Goal: Find specific page/section

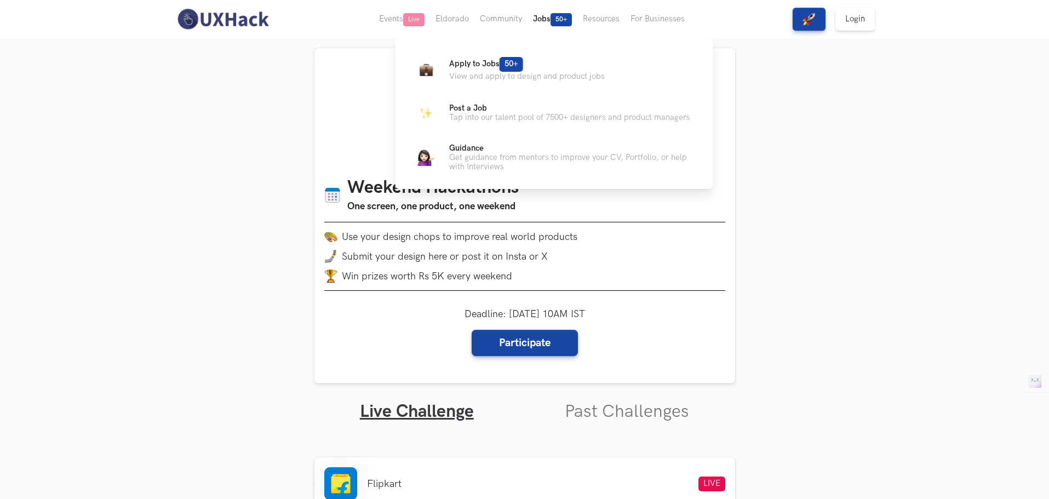
click at [550, 22] on button "Jobs 50+" at bounding box center [552, 19] width 50 height 38
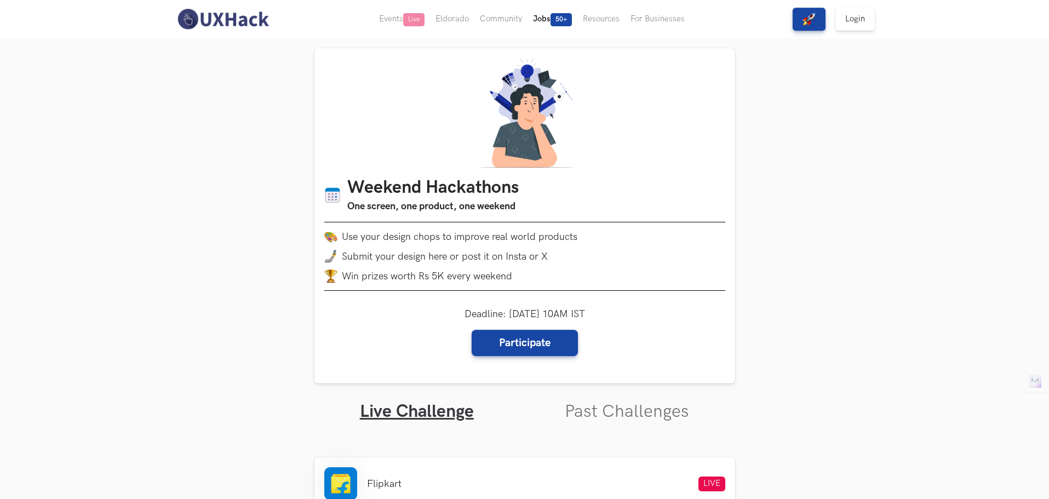
click at [550, 25] on button "Jobs 50+" at bounding box center [552, 19] width 50 height 38
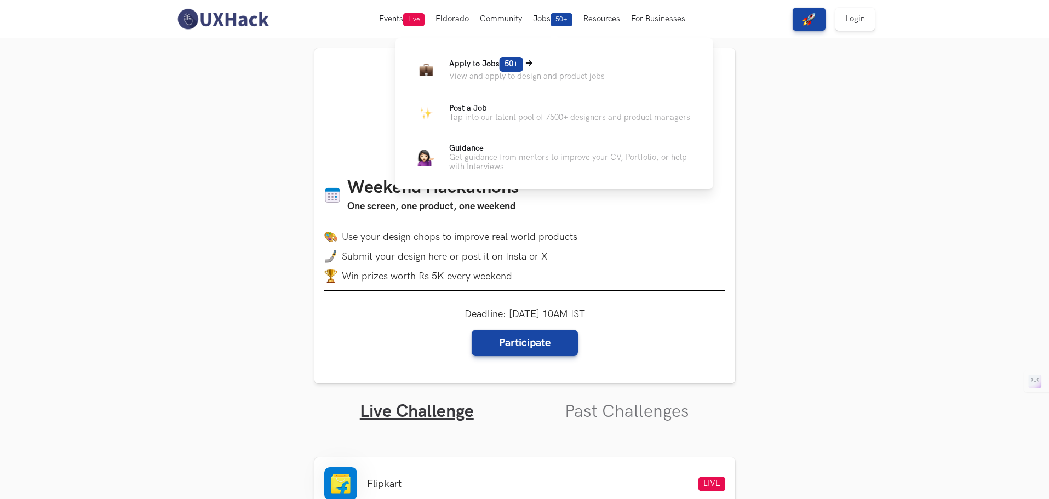
click at [521, 74] on p "View and apply to design and product jobs" at bounding box center [527, 76] width 156 height 9
click at [526, 61] on p "Apply to Jobs 50+" at bounding box center [527, 64] width 156 height 15
click at [468, 145] on span "Guidance" at bounding box center [466, 147] width 34 height 9
